Goal: Task Accomplishment & Management: Complete application form

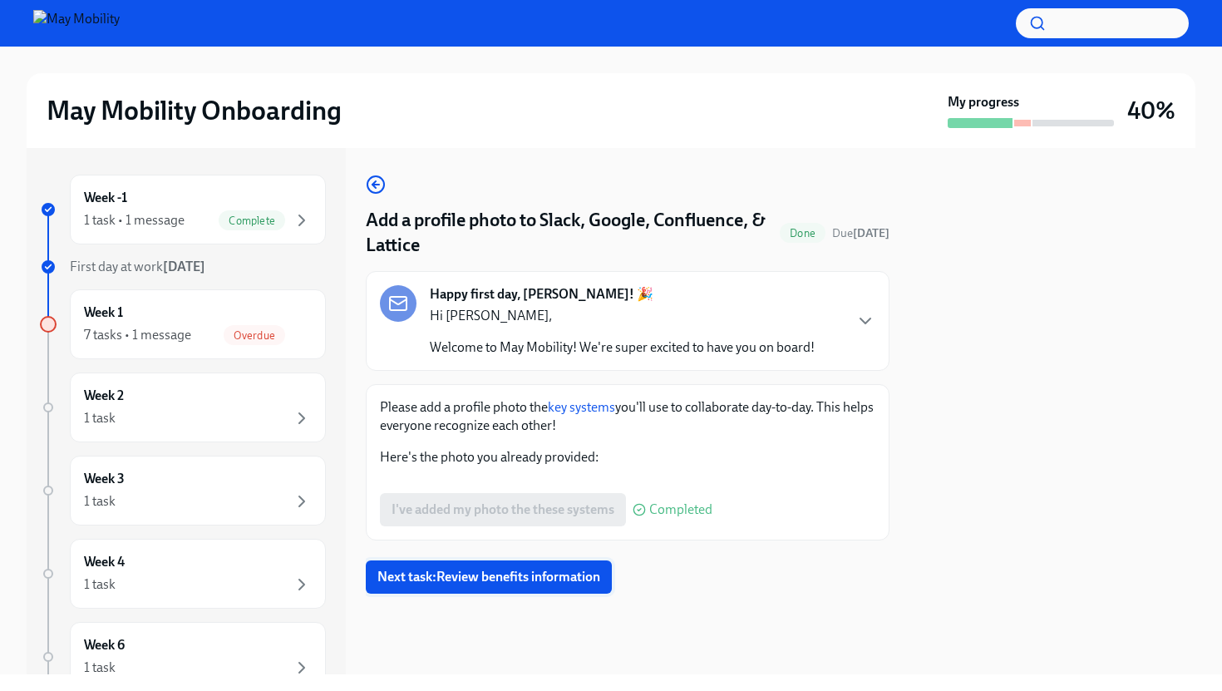
click at [562, 573] on div "Add a profile photo to Slack, Google, Confluence, & Lattice Done Due [DATE] Hap…" at bounding box center [628, 384] width 524 height 419
click at [179, 331] on div "7 tasks • 1 message" at bounding box center [137, 335] width 107 height 18
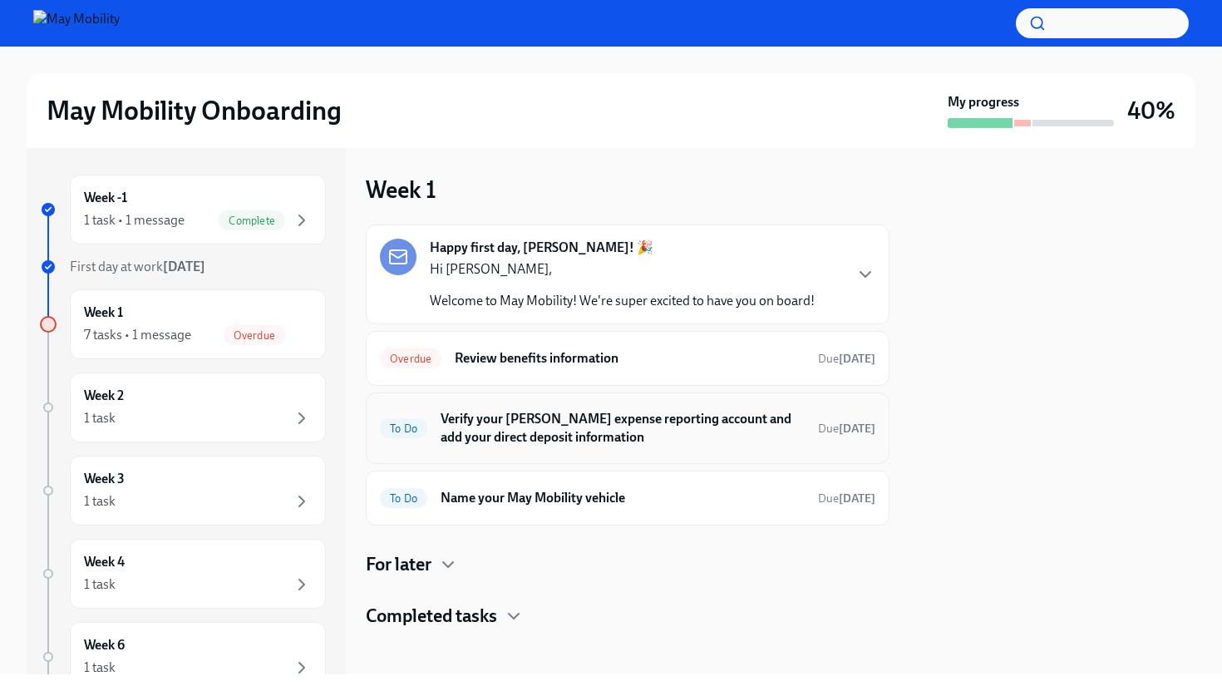
click at [629, 439] on h6 "Verify your [PERSON_NAME] expense reporting account and add your direct deposit…" at bounding box center [622, 428] width 364 height 37
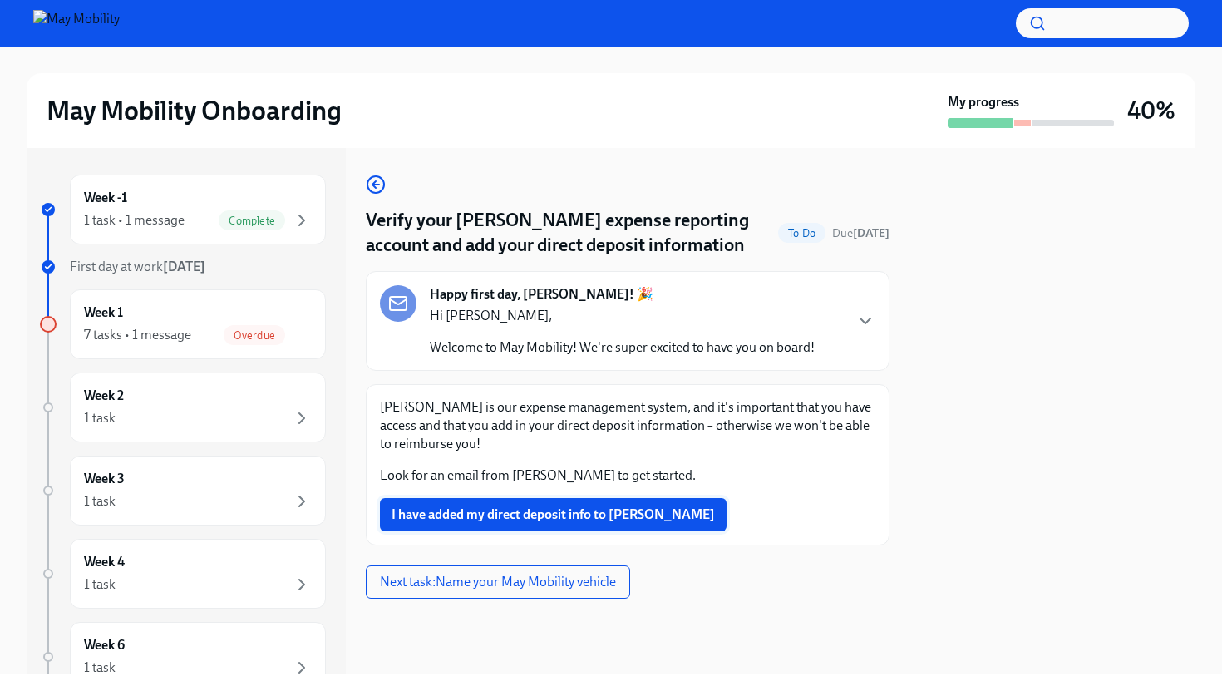
click at [548, 524] on button "I have added my direct deposit info to [PERSON_NAME]" at bounding box center [553, 514] width 347 height 33
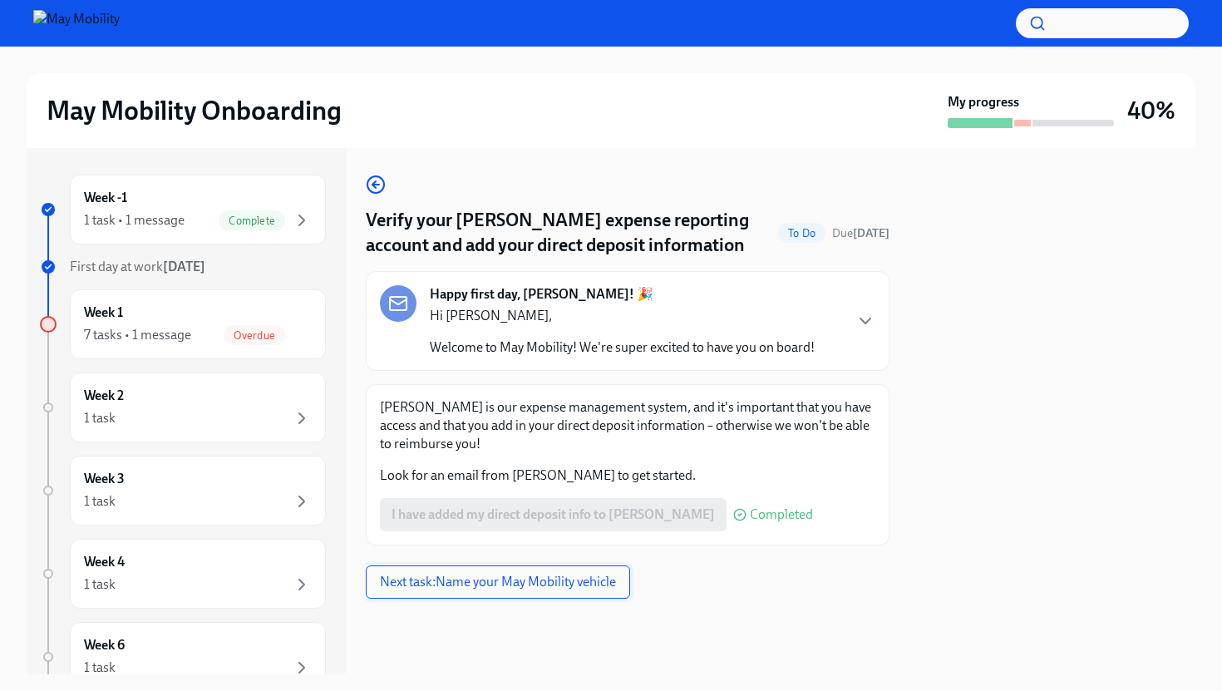
click at [563, 574] on span "Next task : Name your May Mobility vehicle" at bounding box center [498, 581] width 236 height 17
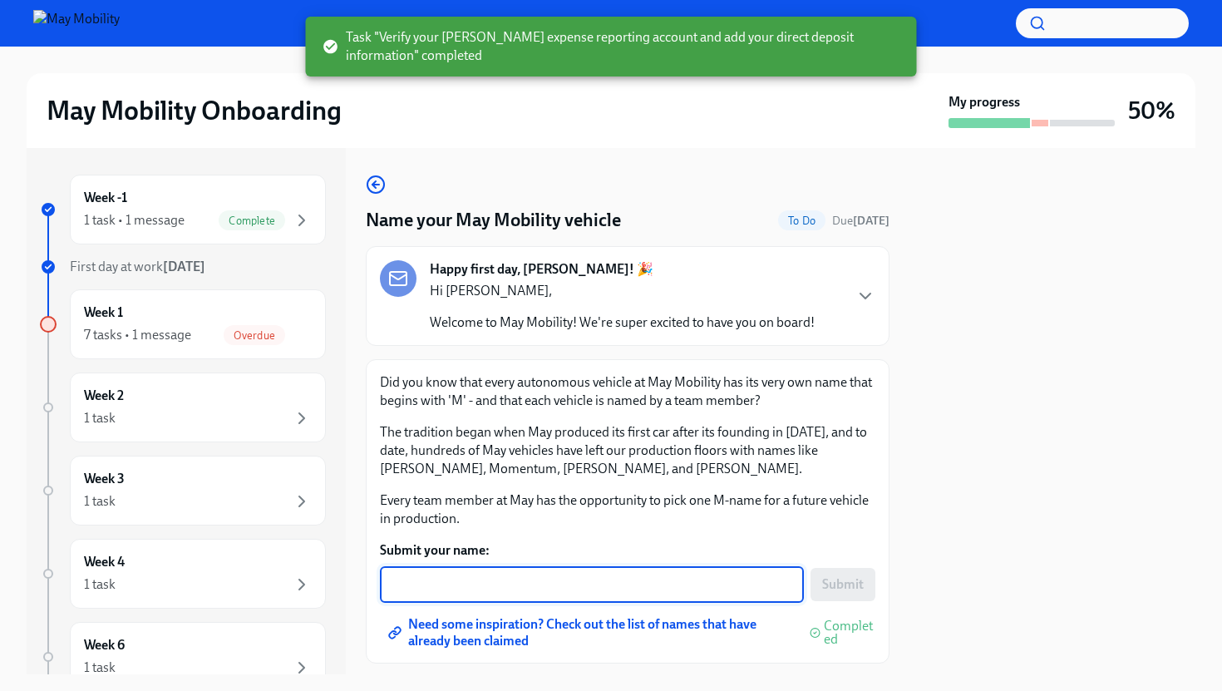
click at [563, 574] on textarea "Submit your name:" at bounding box center [592, 584] width 404 height 20
click at [568, 624] on span "Need some inspiration? Check out the list of names that have already been claim…" at bounding box center [591, 632] width 400 height 17
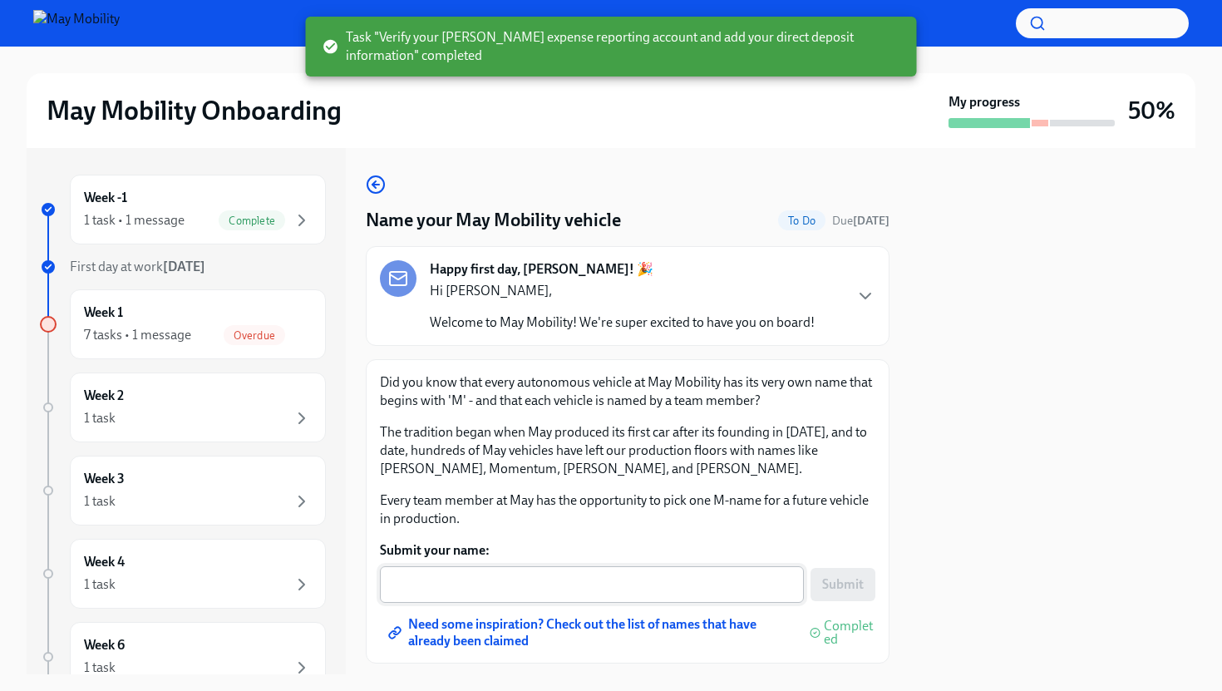
click at [613, 572] on div "x ​" at bounding box center [592, 584] width 424 height 37
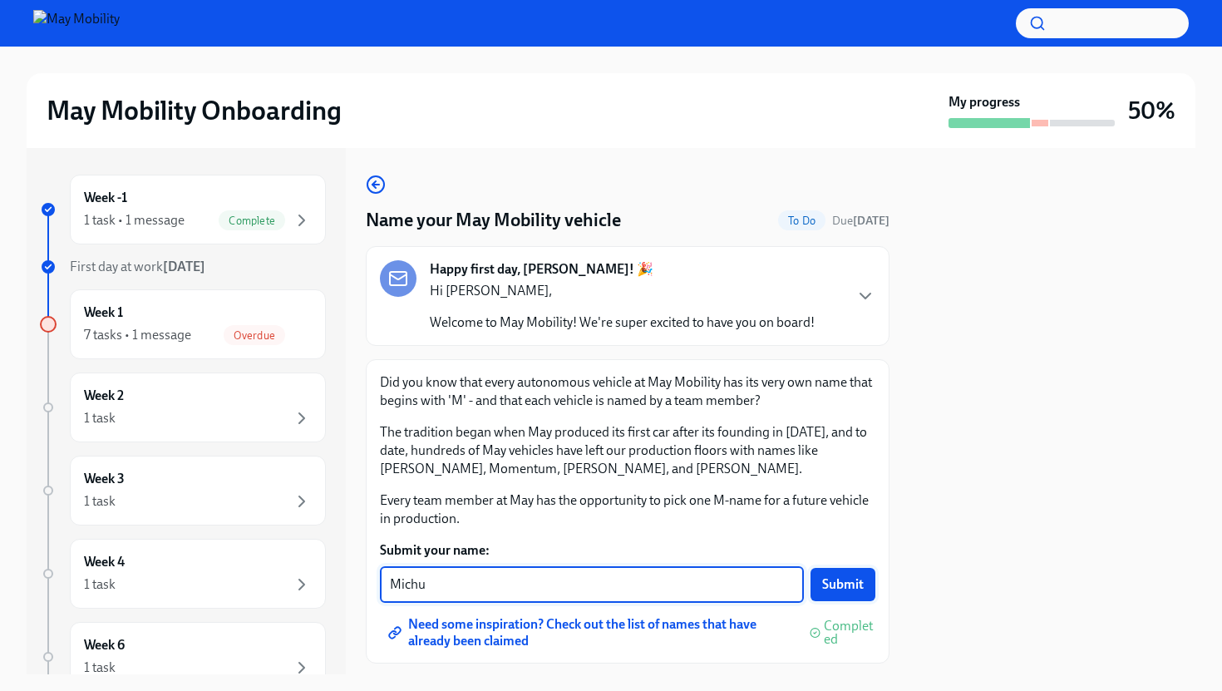
type textarea "Michu"
click at [850, 580] on span "Submit" at bounding box center [843, 584] width 42 height 17
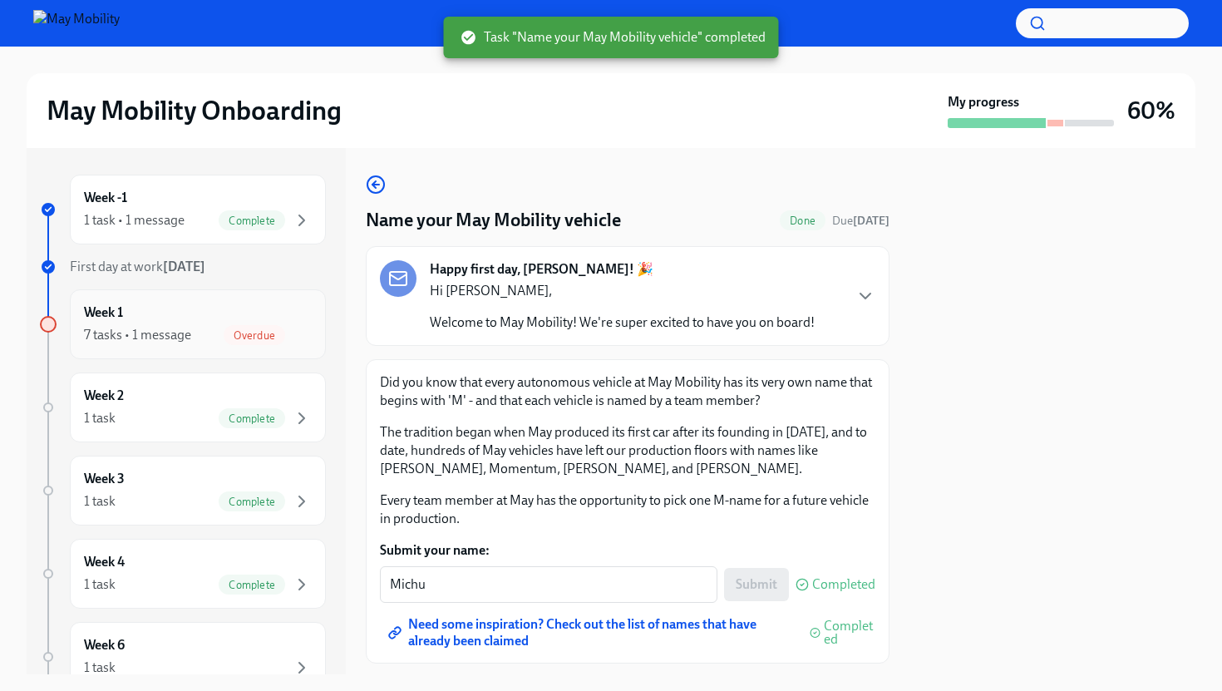
click at [206, 344] on div "7 tasks • 1 message Overdue" at bounding box center [198, 335] width 228 height 20
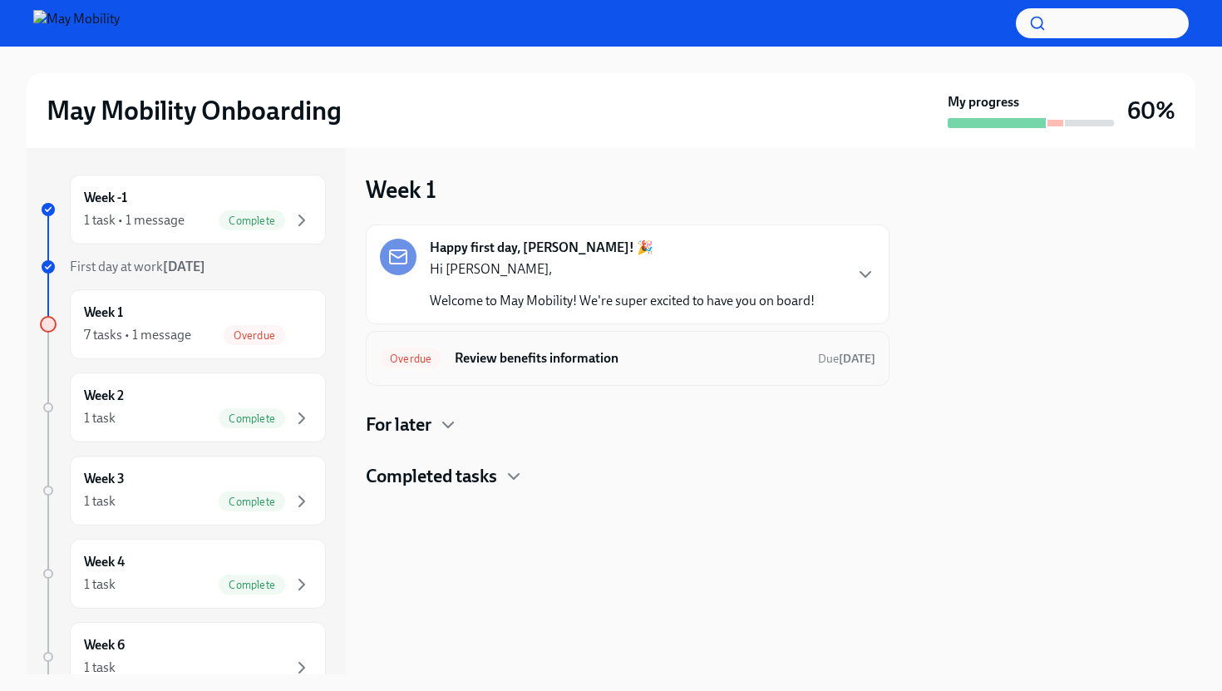
click at [547, 366] on h6 "Review benefits information" at bounding box center [630, 358] width 350 height 18
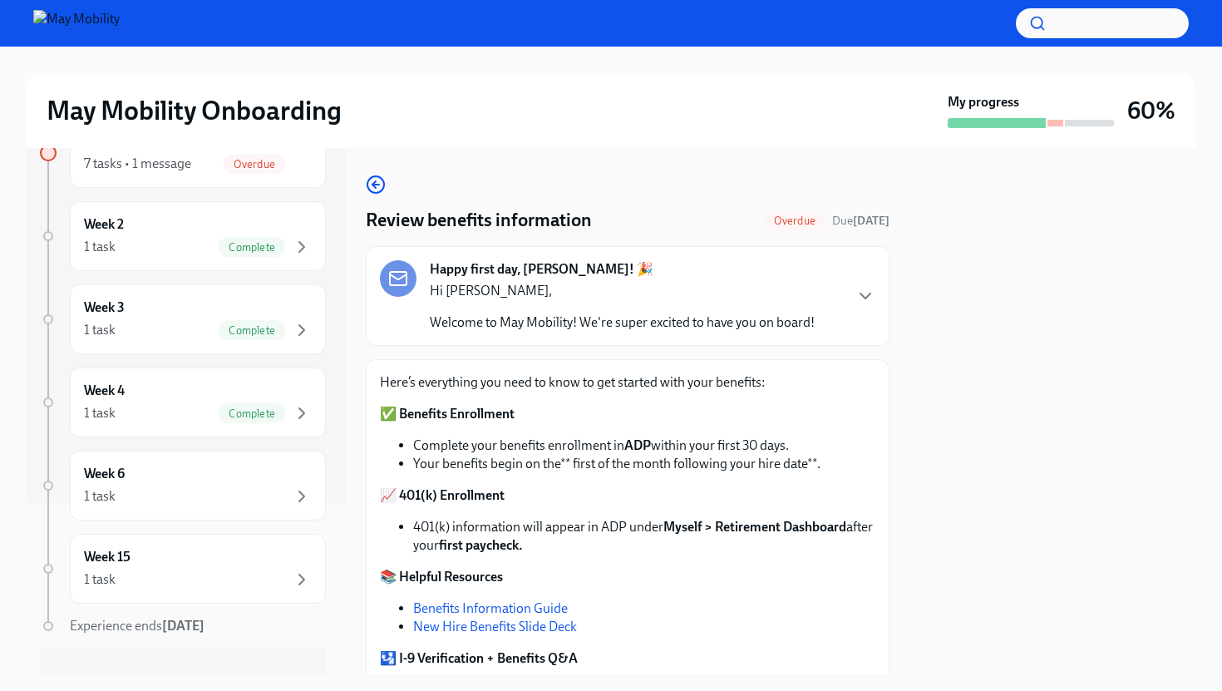
scroll to position [173, 0]
click at [248, 494] on div "1 task" at bounding box center [198, 495] width 228 height 20
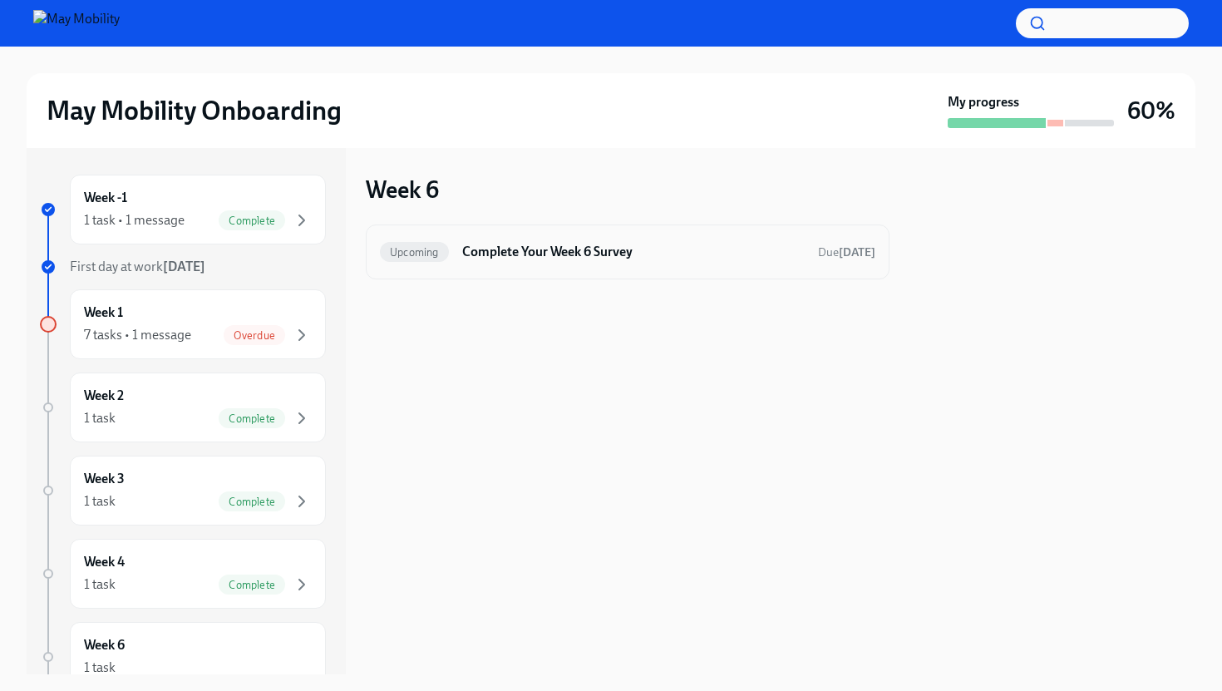
click at [587, 248] on h6 "Complete Your Week 6 Survey" at bounding box center [633, 252] width 342 height 18
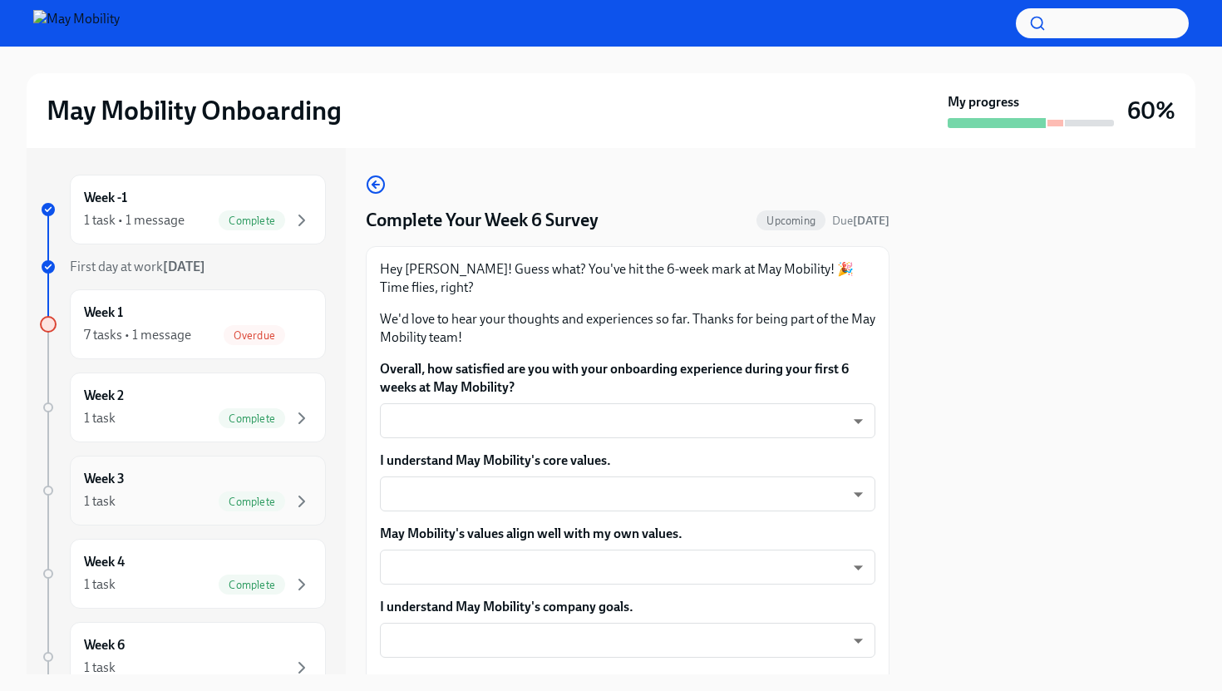
scroll to position [159, 0]
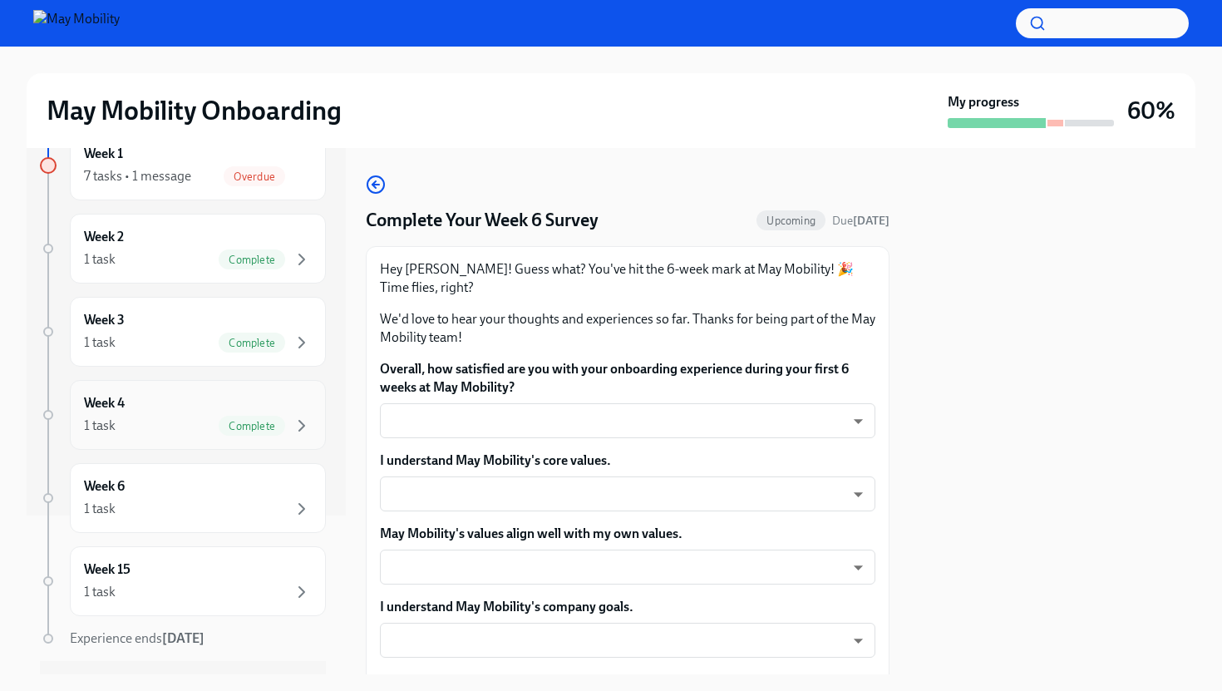
click at [191, 419] on div "1 task Complete" at bounding box center [198, 426] width 228 height 20
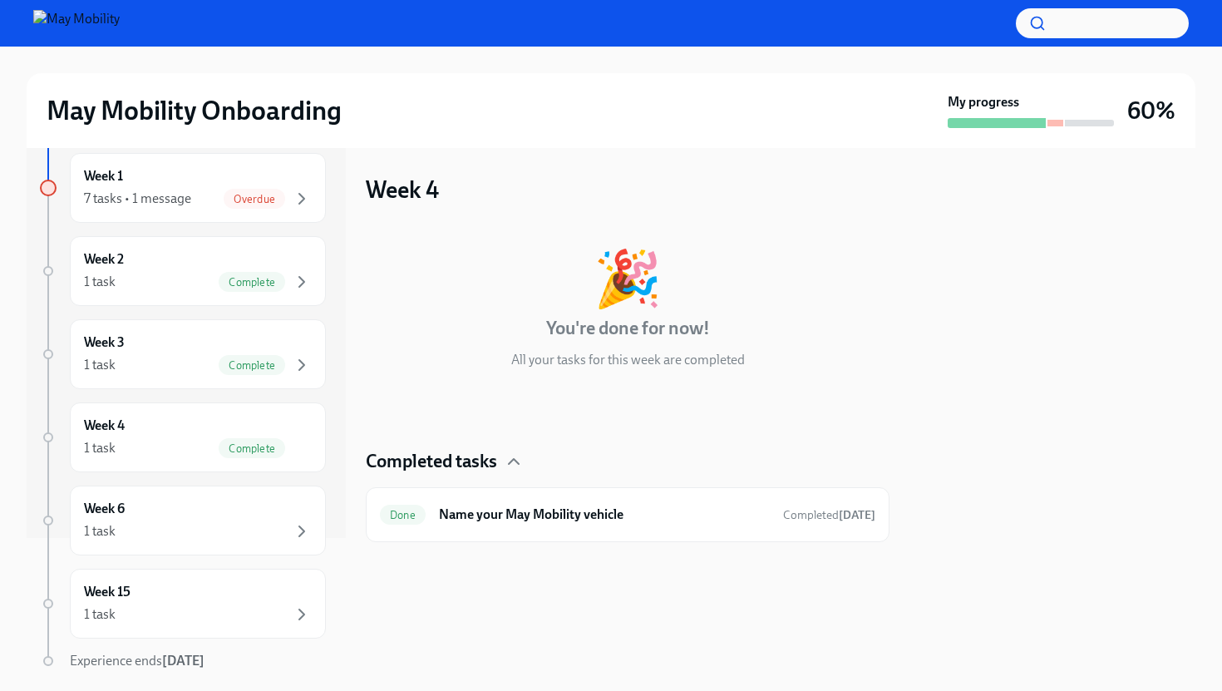
scroll to position [138, 0]
click at [189, 529] on div "1 task" at bounding box center [198, 529] width 228 height 20
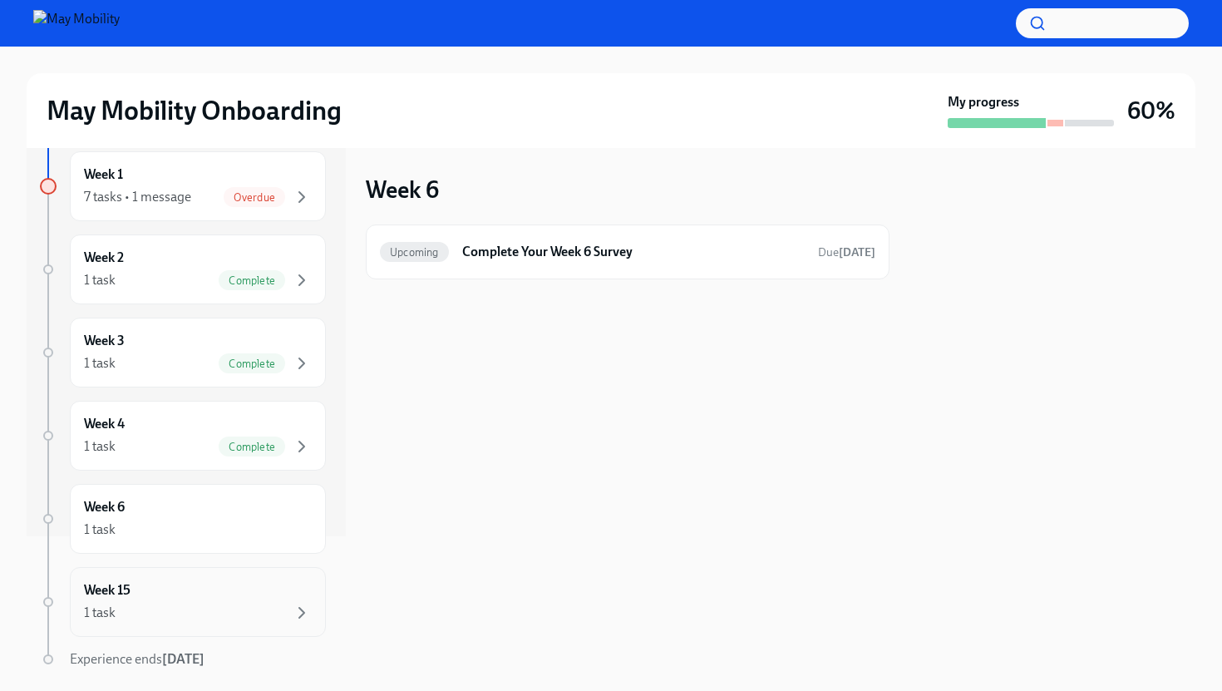
click at [190, 624] on div "Week 15 1 task" at bounding box center [198, 602] width 256 height 70
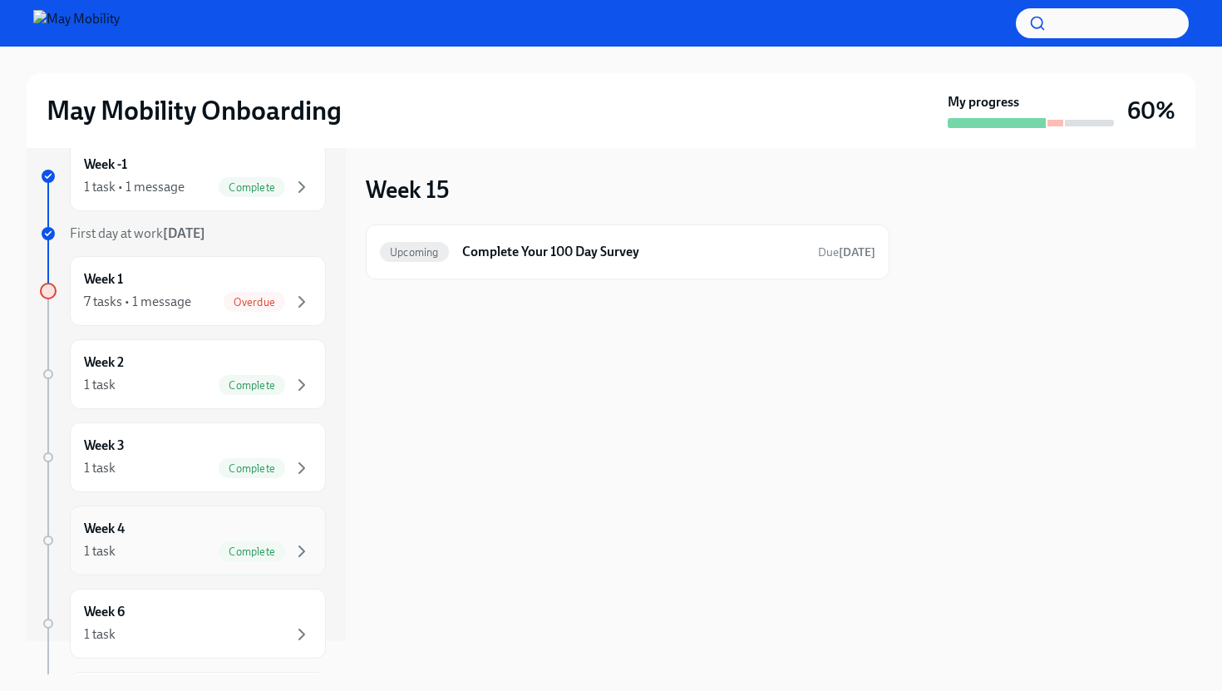
scroll to position [34, 0]
click at [161, 298] on div "7 tasks • 1 message" at bounding box center [137, 301] width 107 height 18
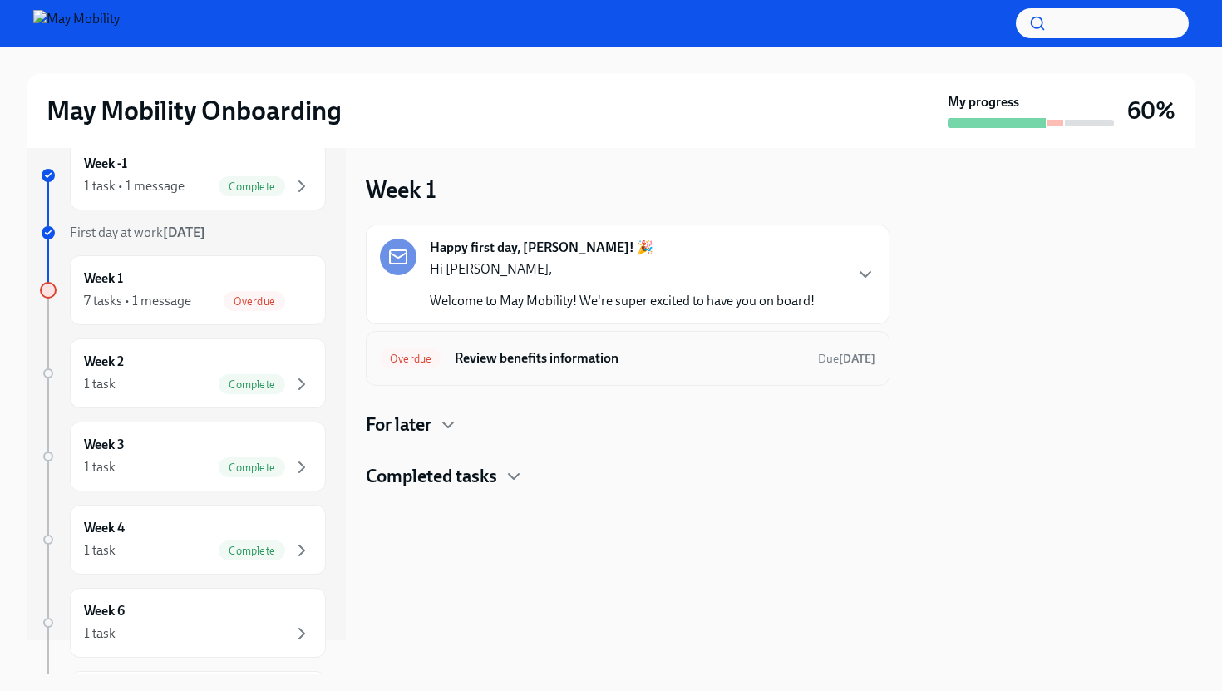
click at [574, 358] on h6 "Review benefits information" at bounding box center [630, 358] width 350 height 18
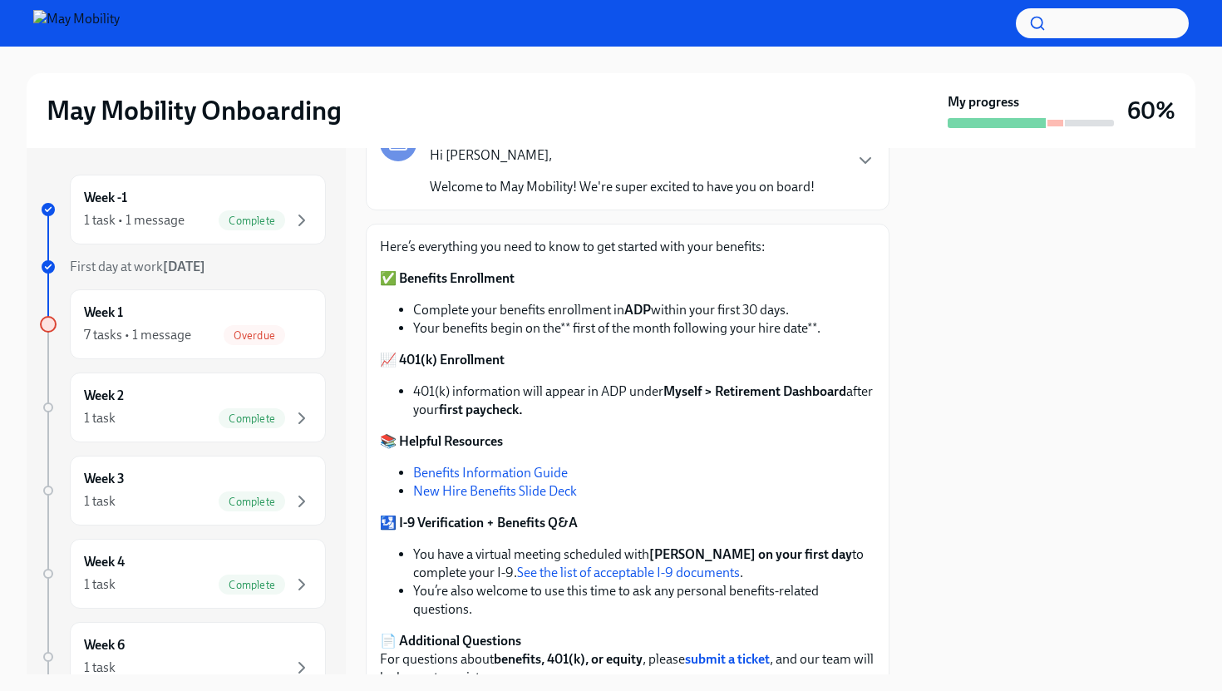
scroll to position [146, 0]
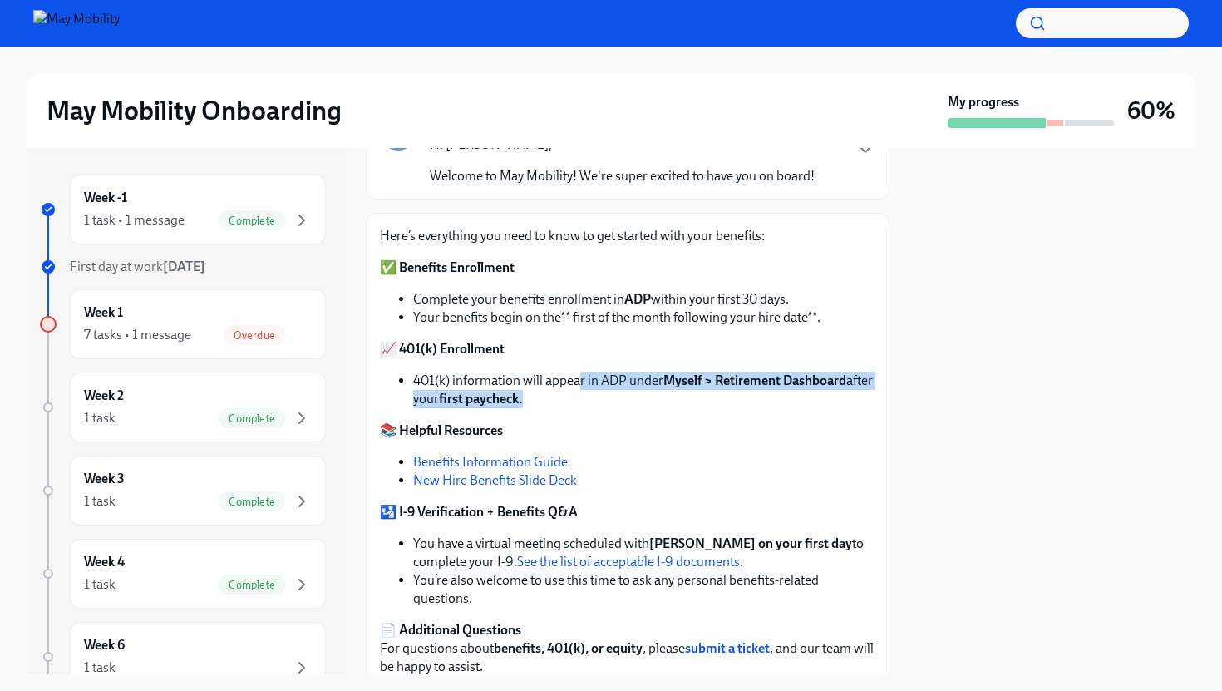
drag, startPoint x: 576, startPoint y: 373, endPoint x: 598, endPoint y: 395, distance: 31.2
click at [599, 395] on li "401(k) information will appear in ADP under Myself > Retirement Dashboard after…" at bounding box center [644, 389] width 462 height 37
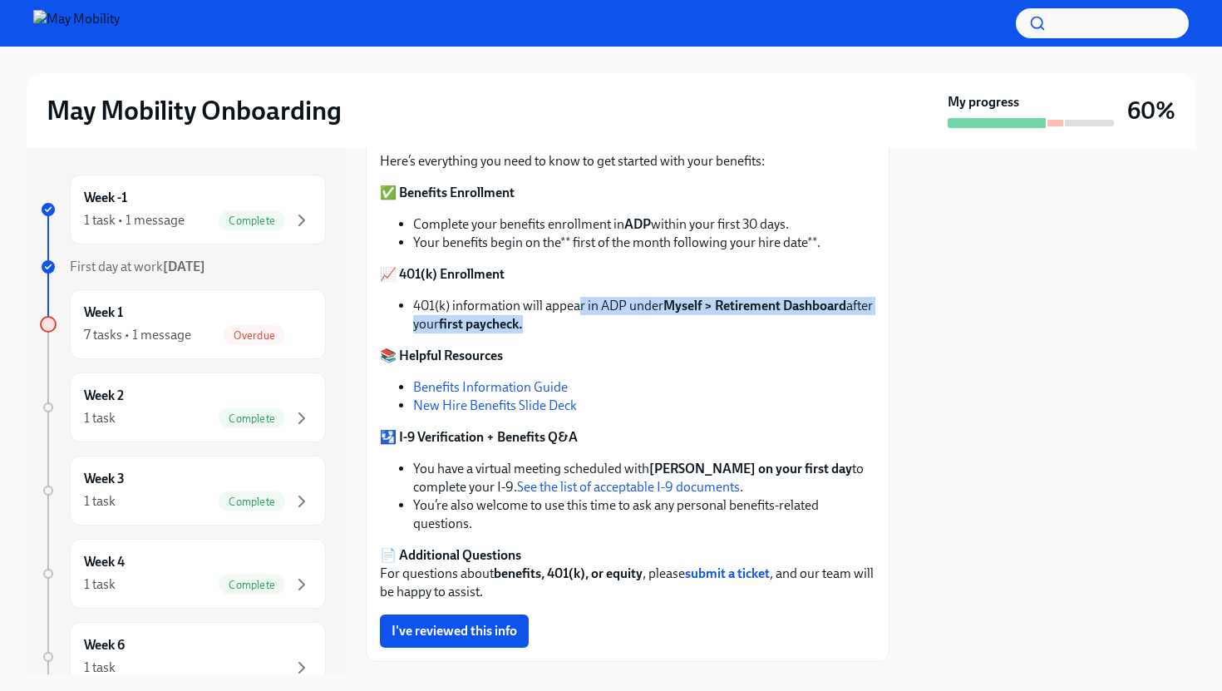
scroll to position [262, 0]
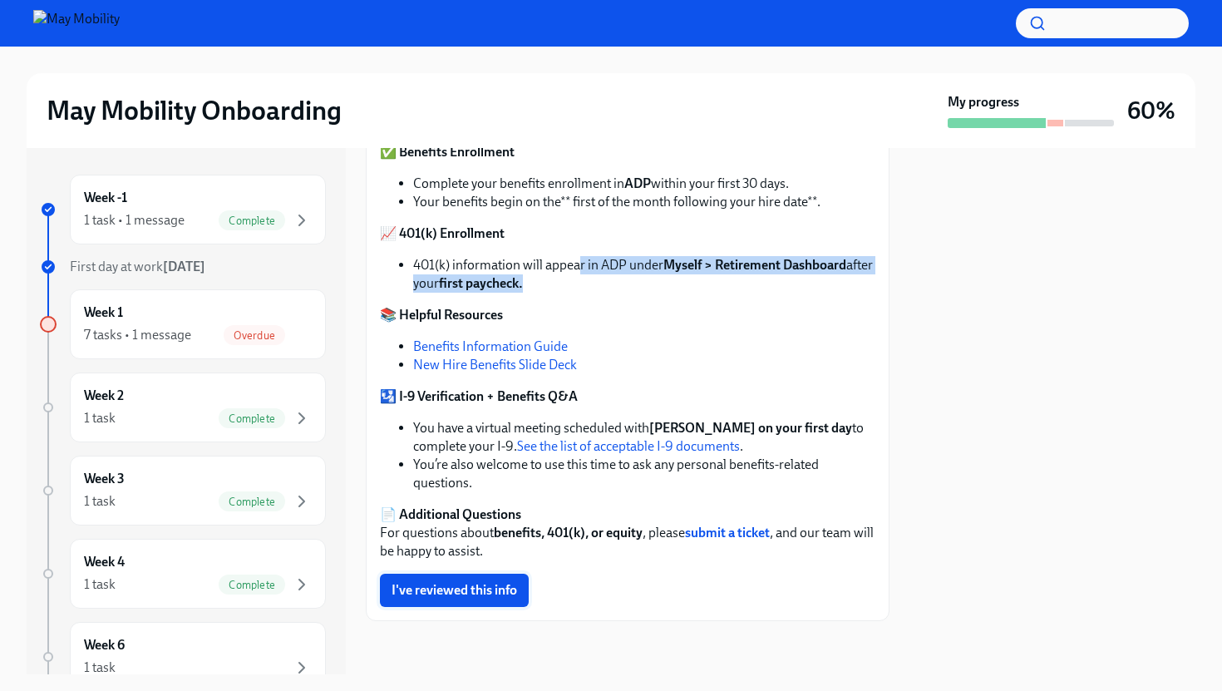
click at [513, 591] on span "I've reviewed this info" at bounding box center [453, 590] width 125 height 17
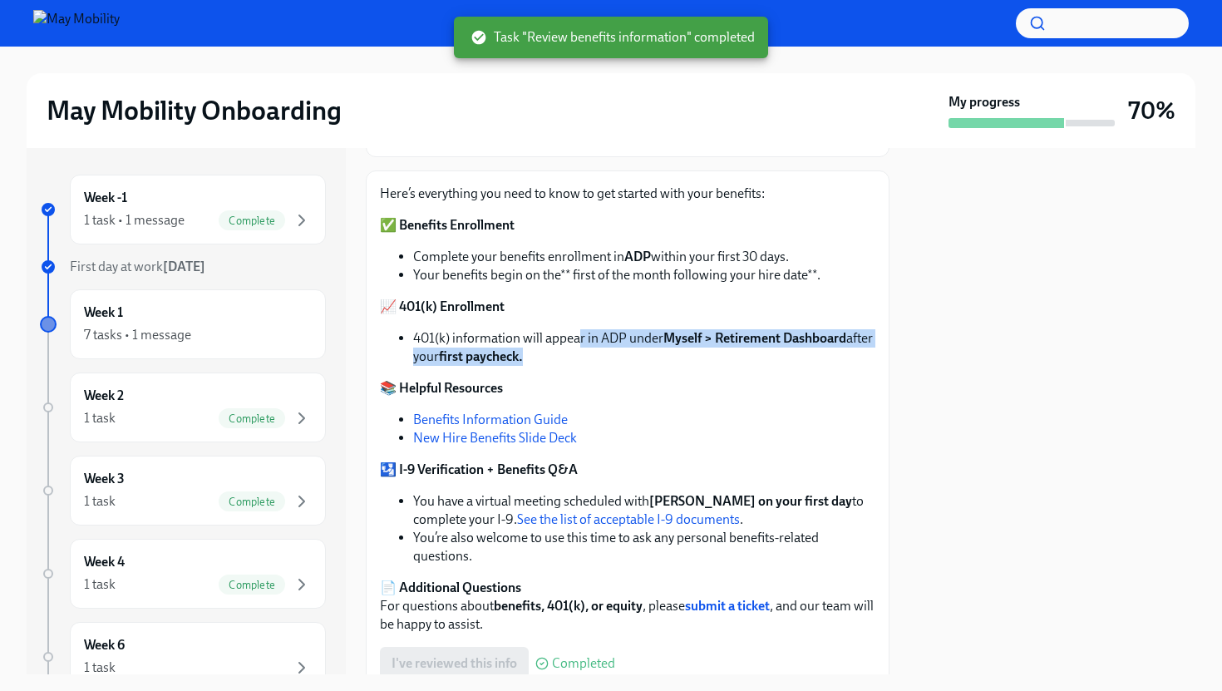
scroll to position [189, 0]
click at [720, 603] on strong "submit a ticket" at bounding box center [727, 605] width 85 height 16
